Goal: Information Seeking & Learning: Learn about a topic

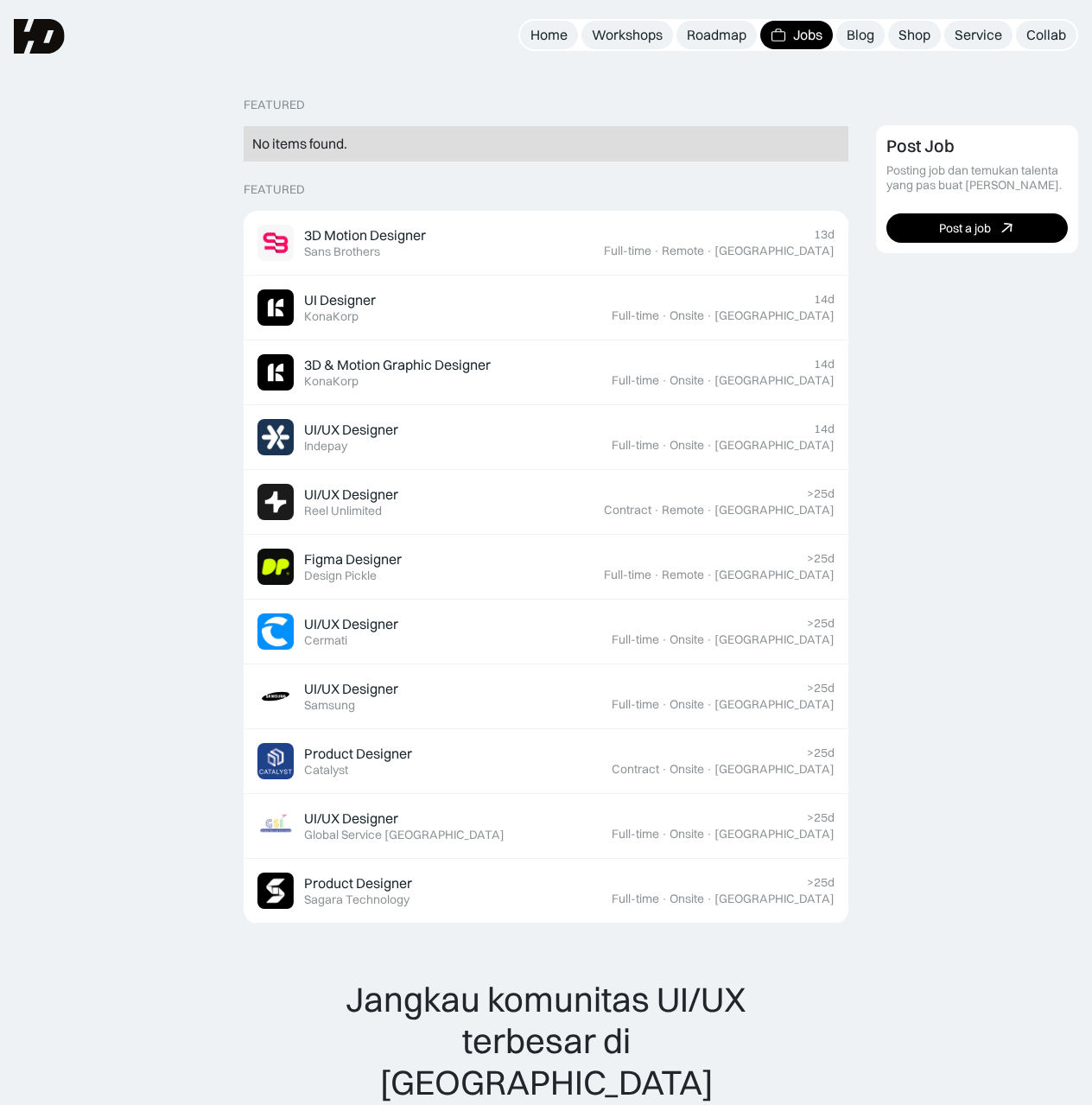
scroll to position [360, 0]
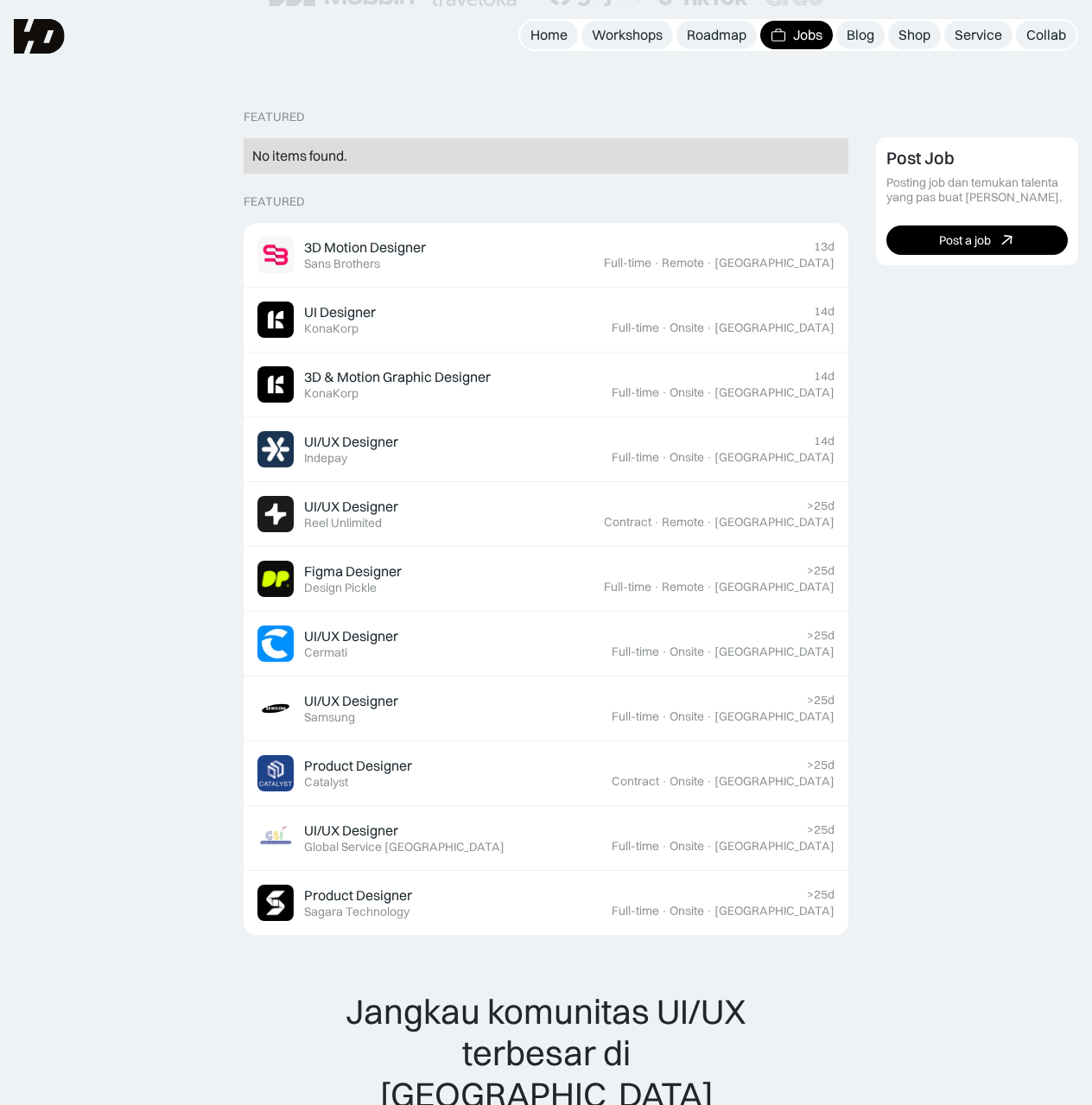
click at [337, 149] on div "No items found." at bounding box center [545, 156] width 587 height 18
click at [342, 163] on div "No items found." at bounding box center [545, 156] width 587 height 18
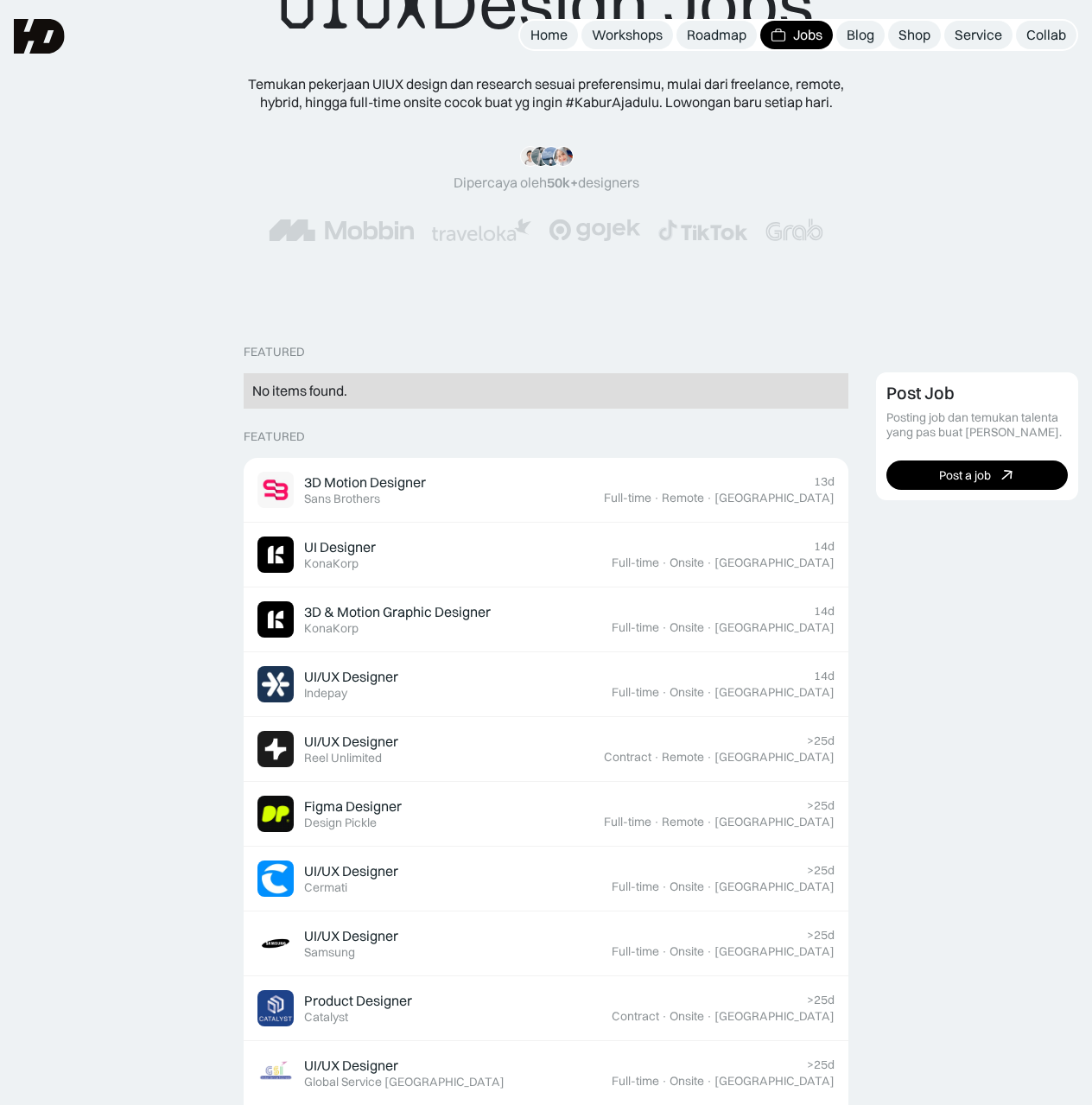
scroll to position [100, 0]
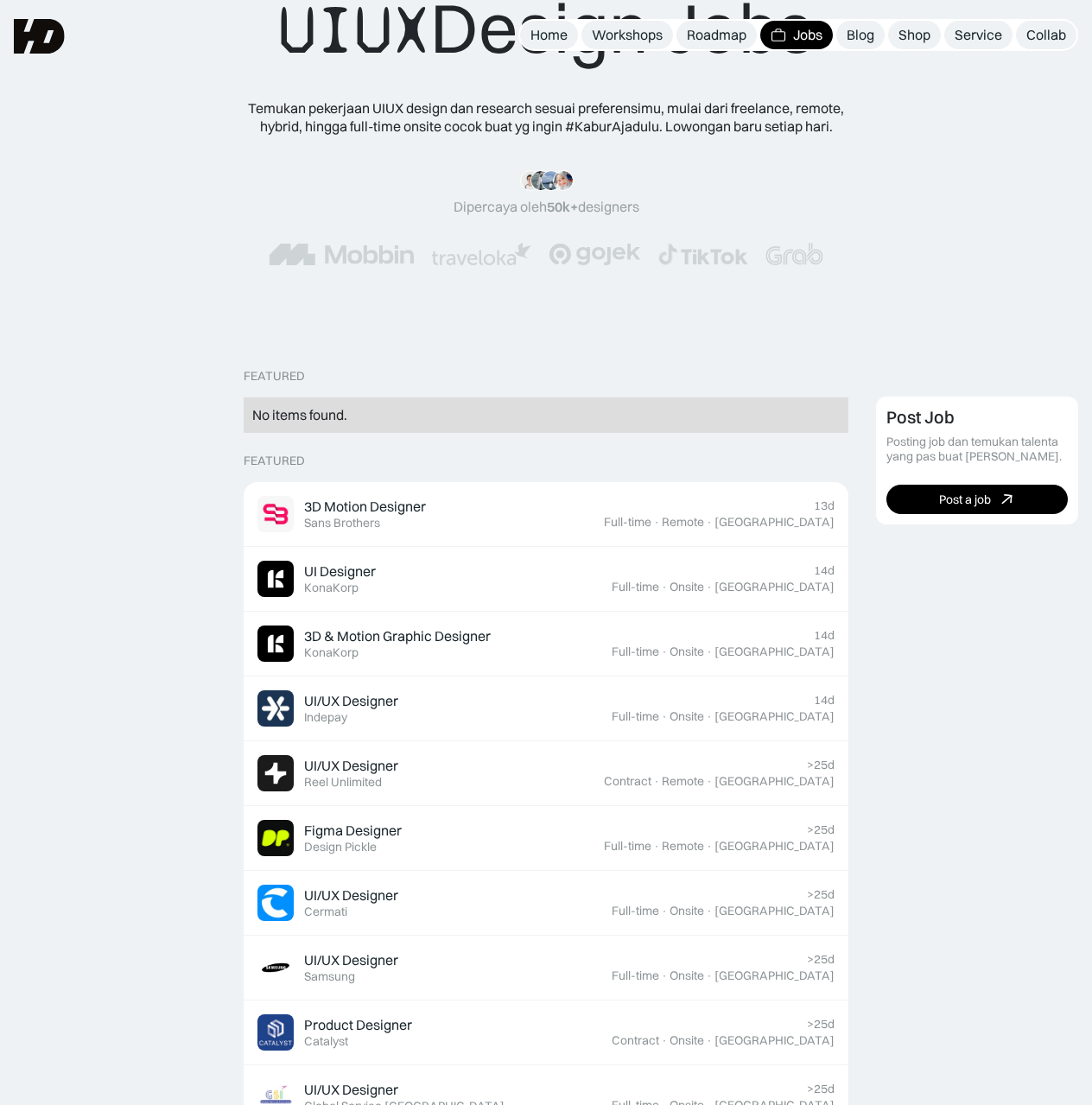
click at [793, 41] on div "Jobs" at bounding box center [807, 35] width 30 height 18
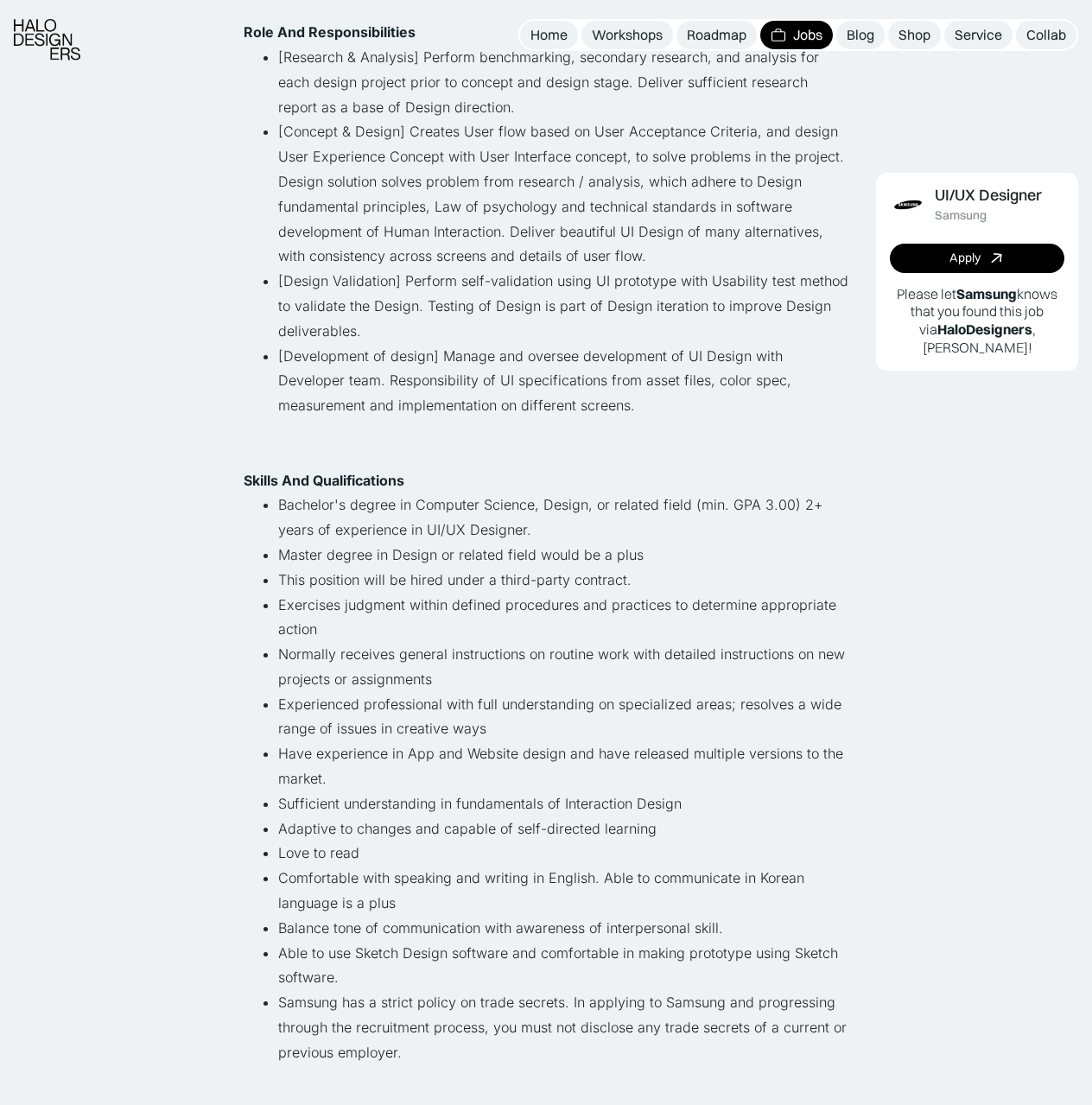
scroll to position [692, 0]
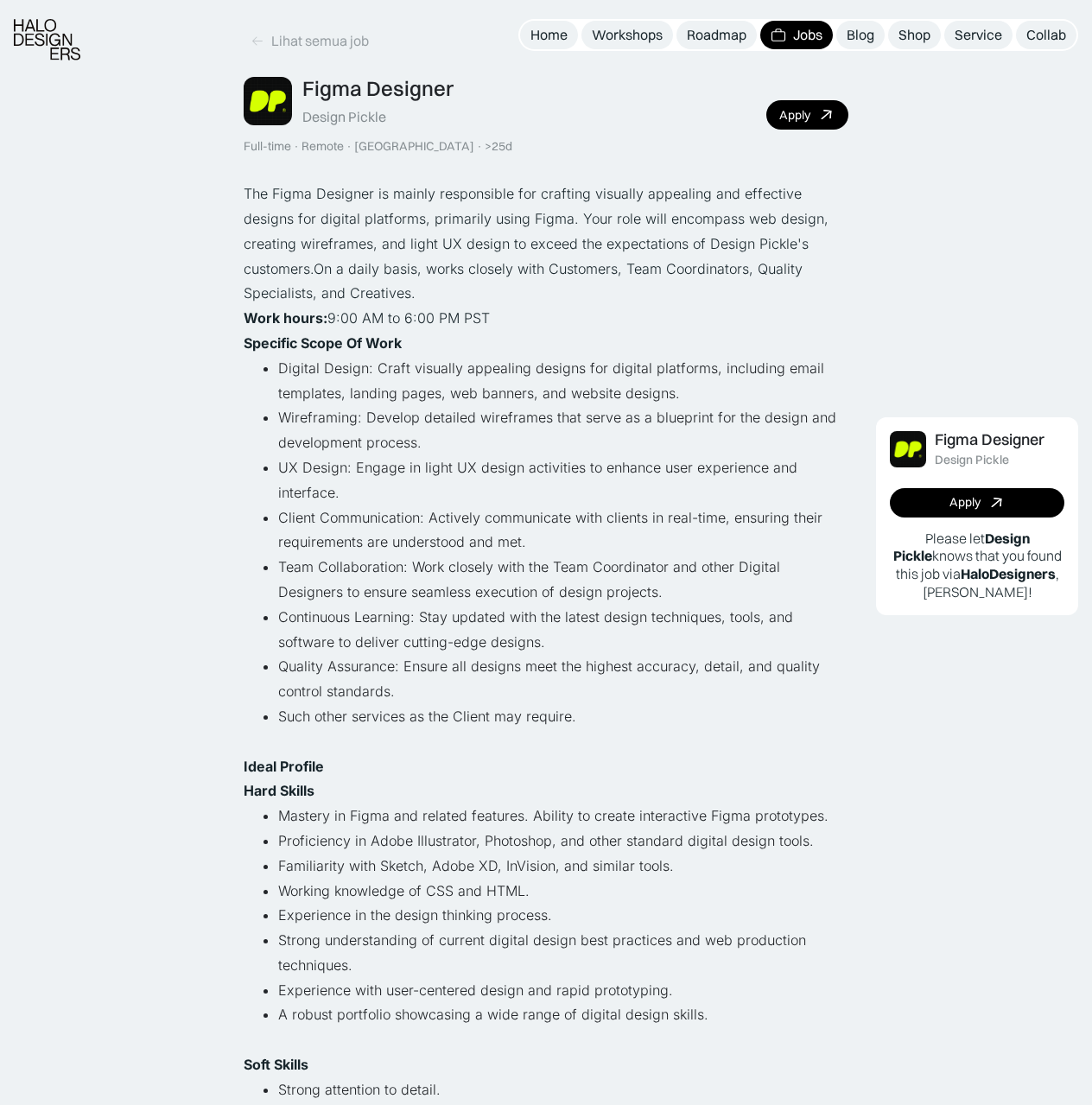
scroll to position [86, 0]
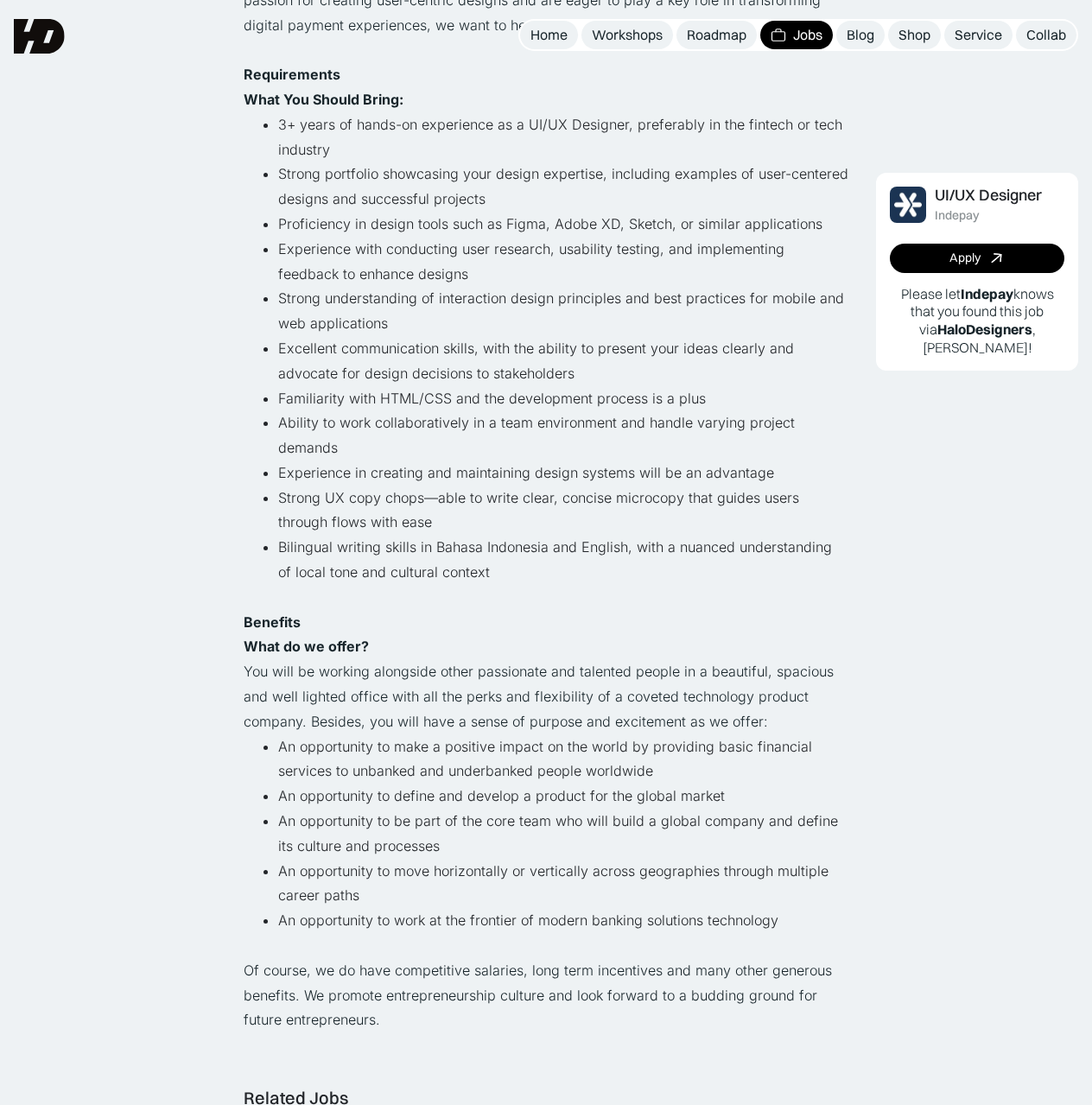
scroll to position [432, 0]
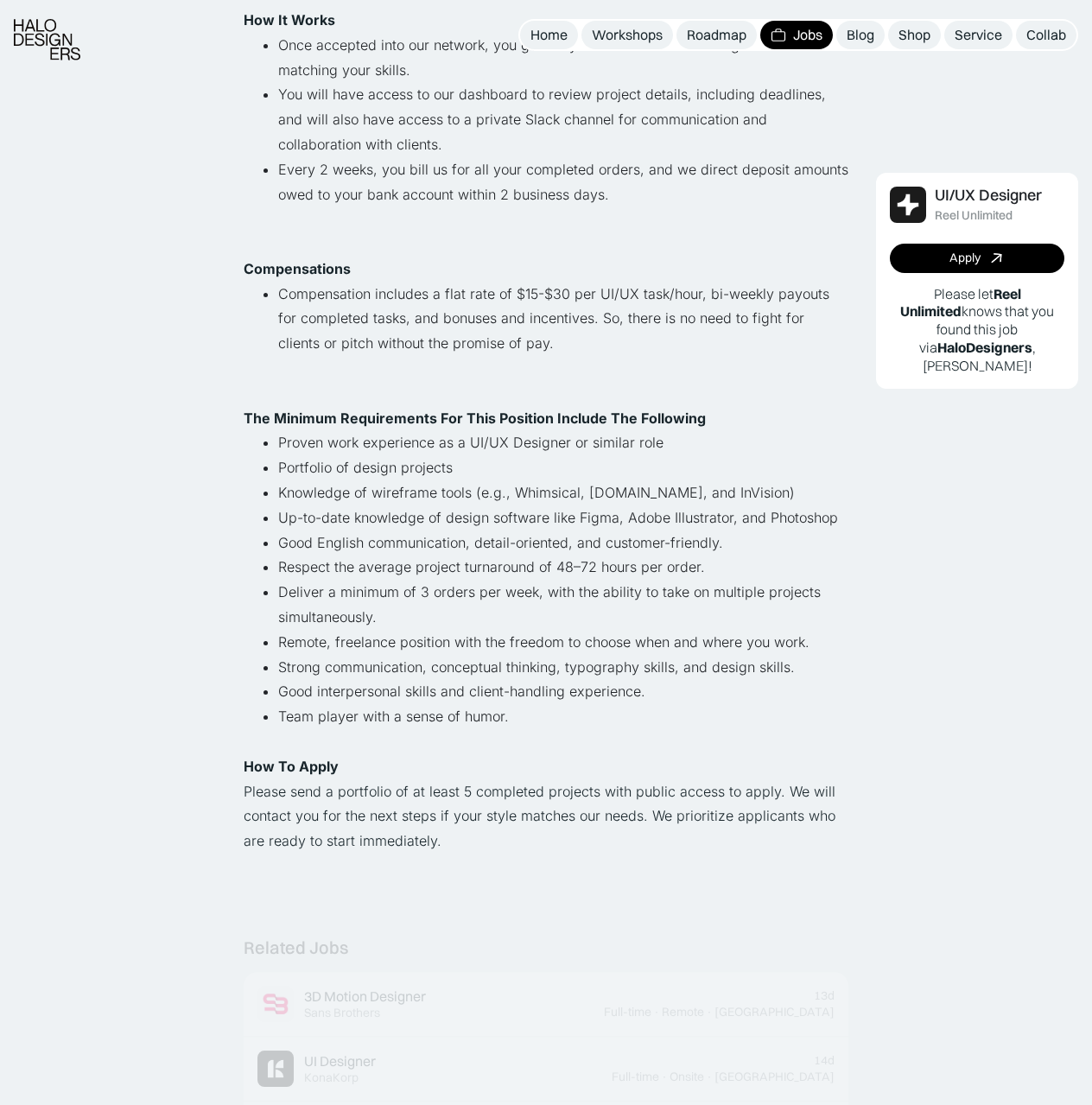
scroll to position [778, 0]
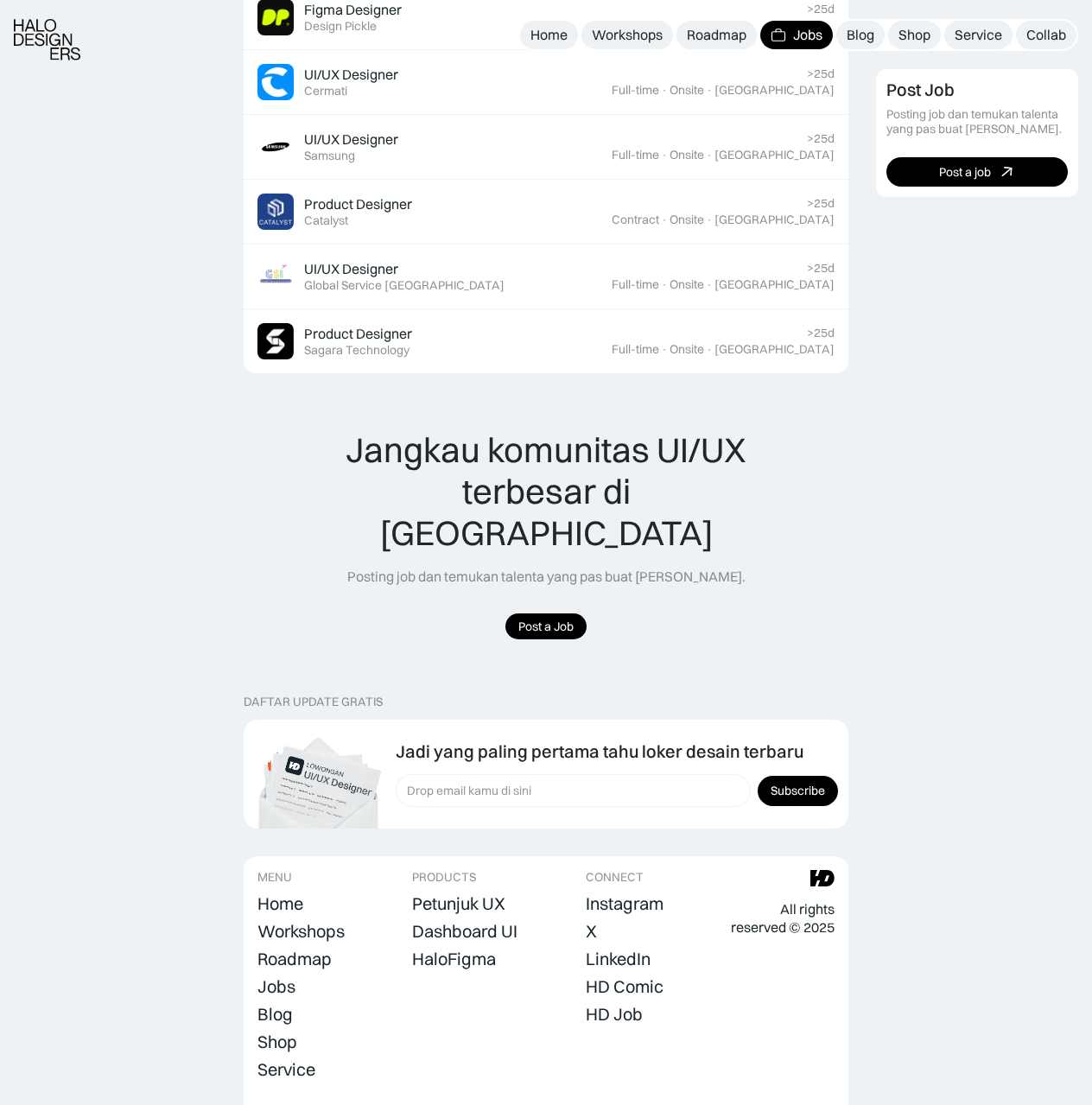
scroll to position [951, 0]
